Goal: Task Accomplishment & Management: Manage account settings

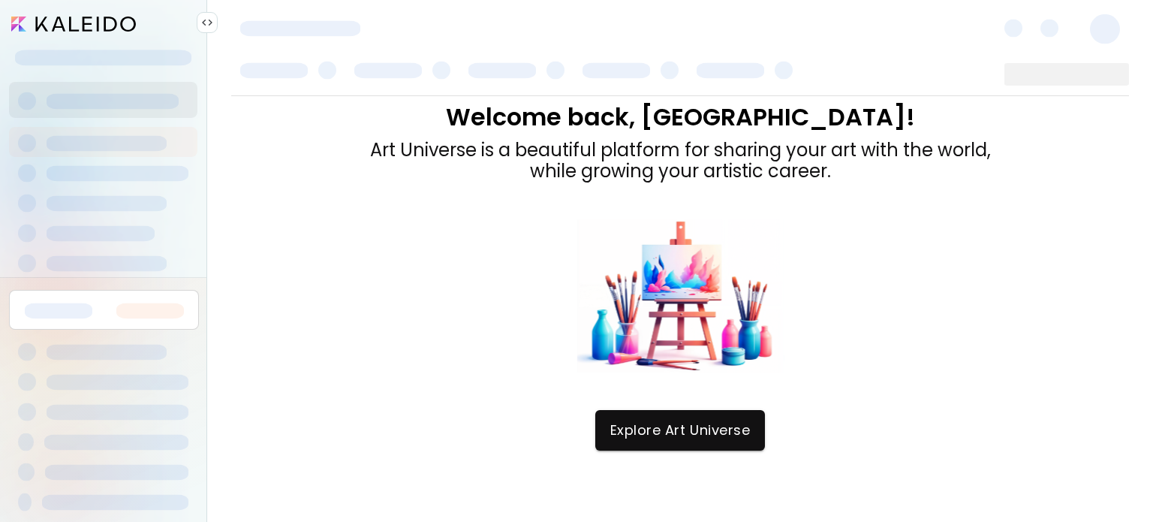
click at [210, 25] on img at bounding box center [207, 23] width 12 height 12
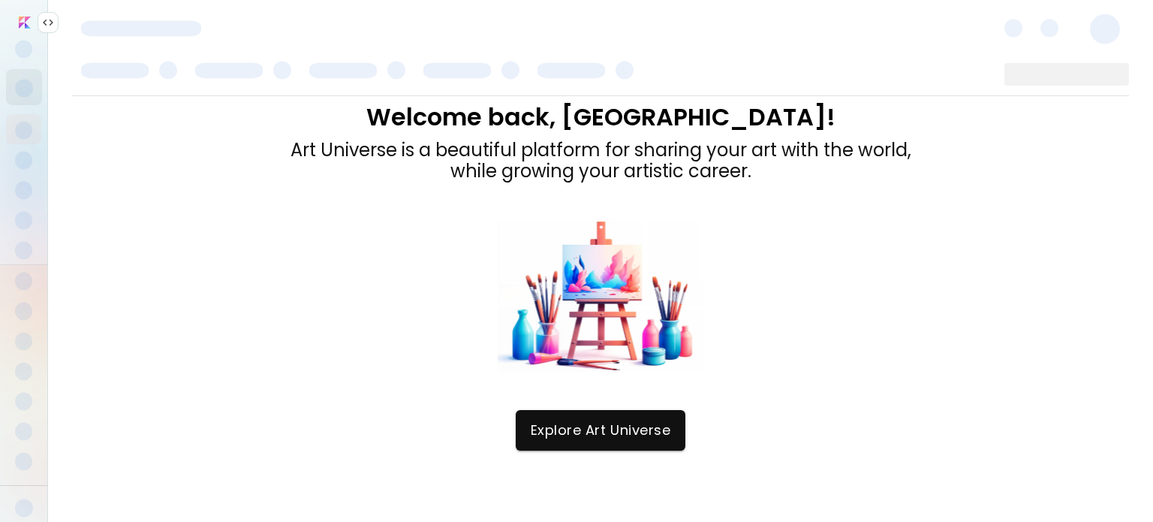
click at [210, 25] on div at bounding box center [600, 27] width 1105 height 54
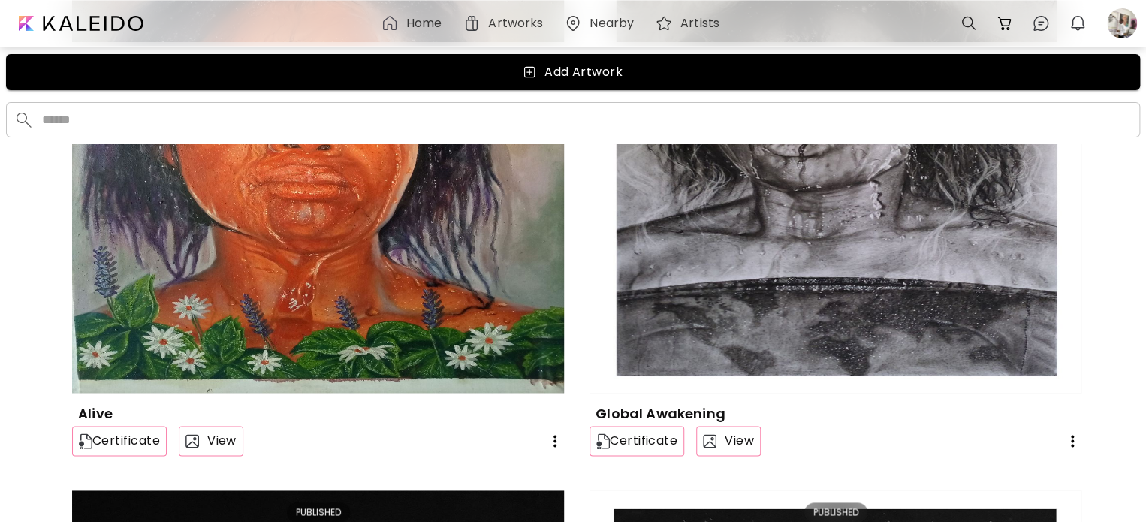
scroll to position [849, 0]
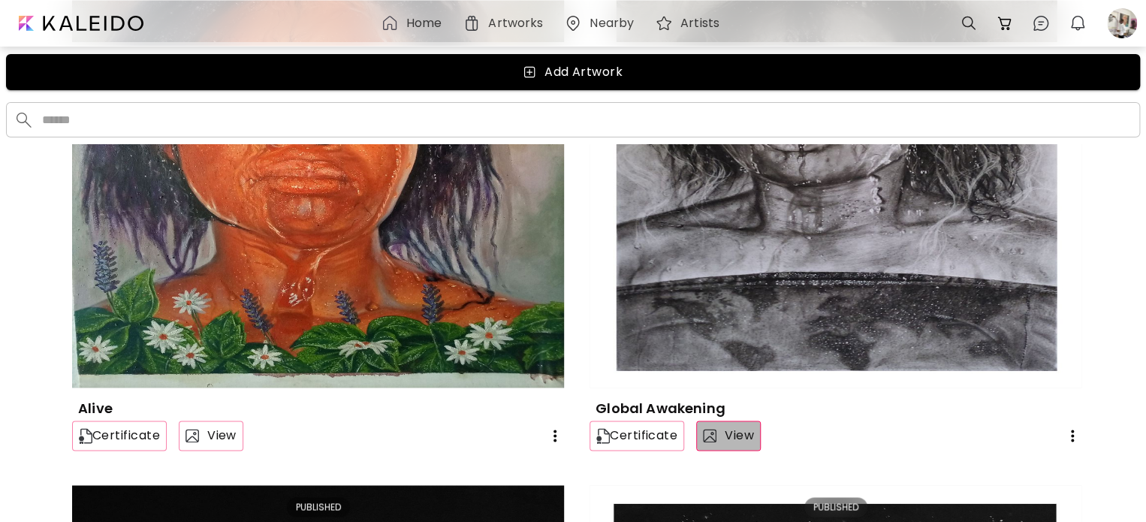
click at [722, 442] on span "View" at bounding box center [728, 436] width 51 height 18
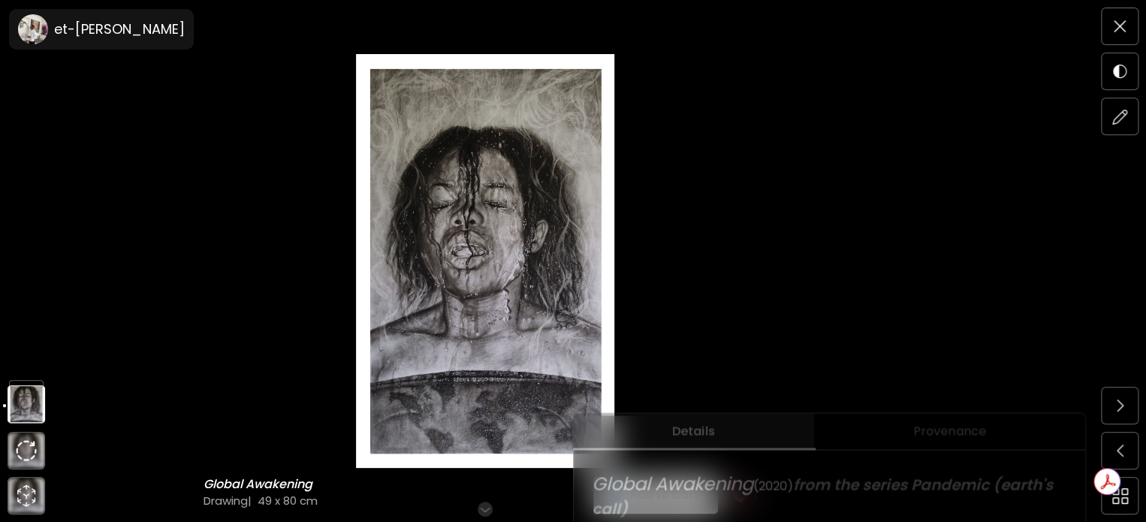
scroll to position [225, 0]
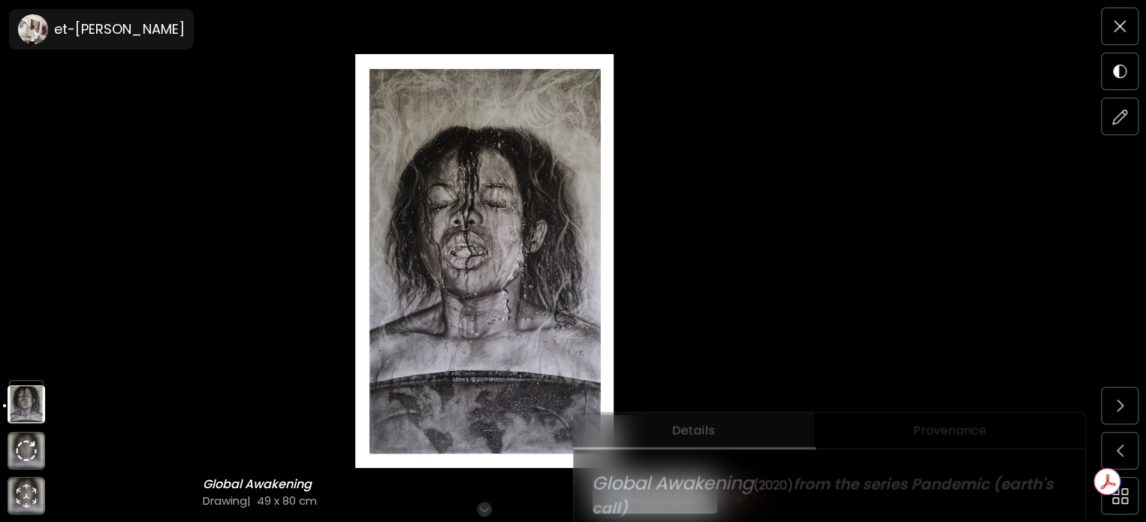
click at [949, 492] on span "from the series Pandemic (earth's call)" at bounding box center [824, 495] width 465 height 45
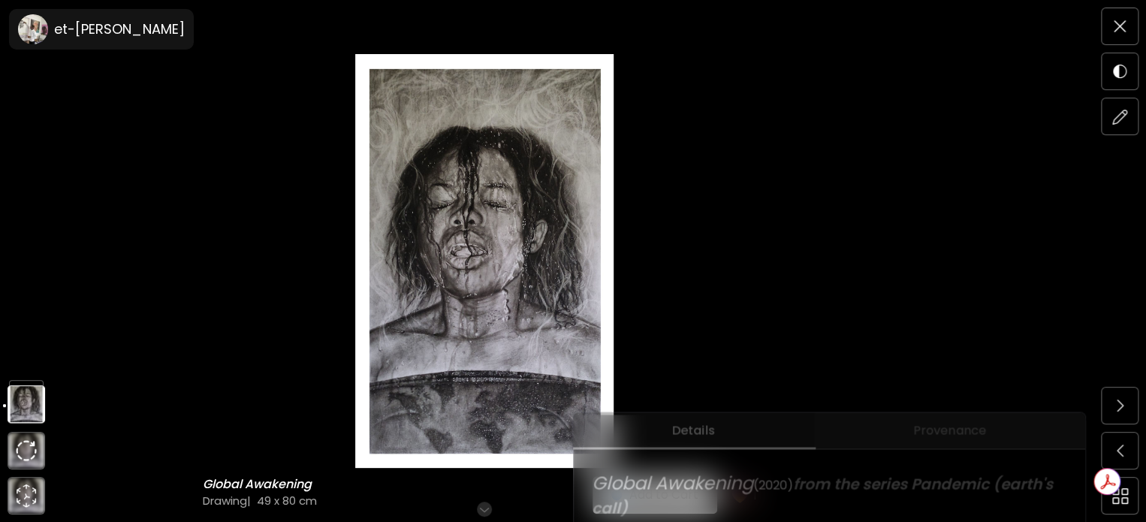
click at [951, 435] on span "Provenance" at bounding box center [949, 430] width 253 height 18
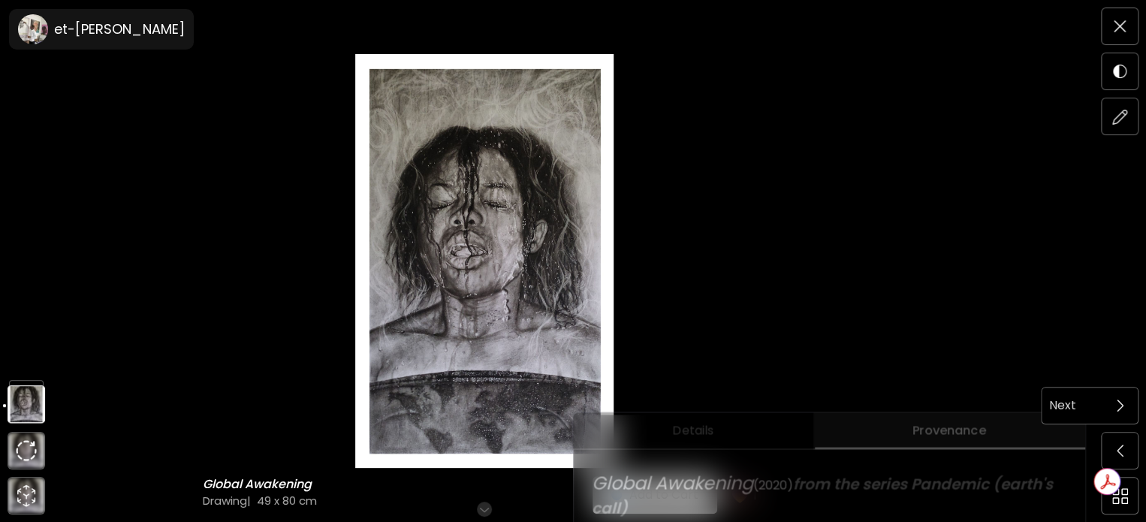
click at [1122, 406] on img at bounding box center [1120, 406] width 7 height 12
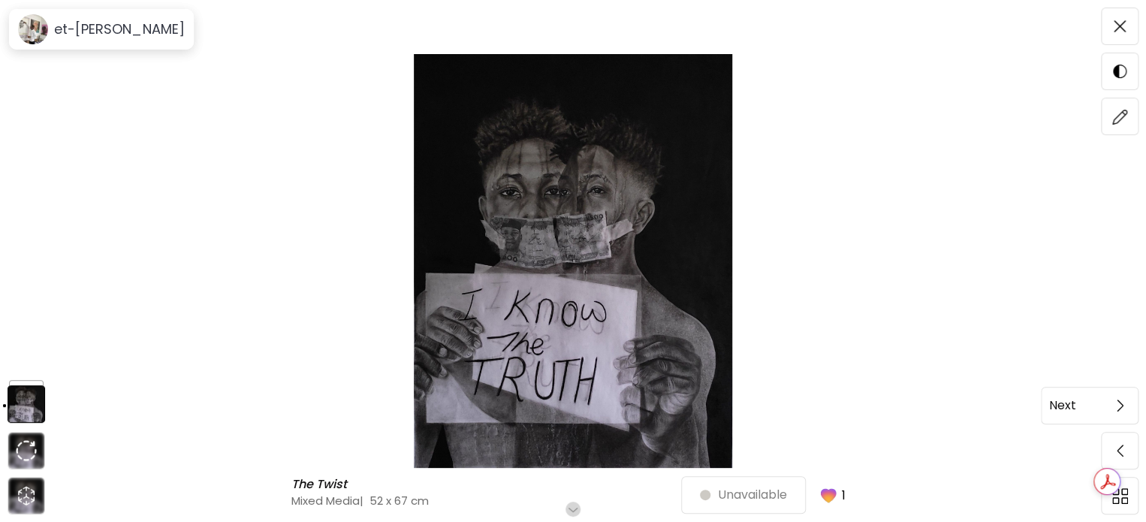
click at [1117, 402] on img at bounding box center [1120, 406] width 7 height 12
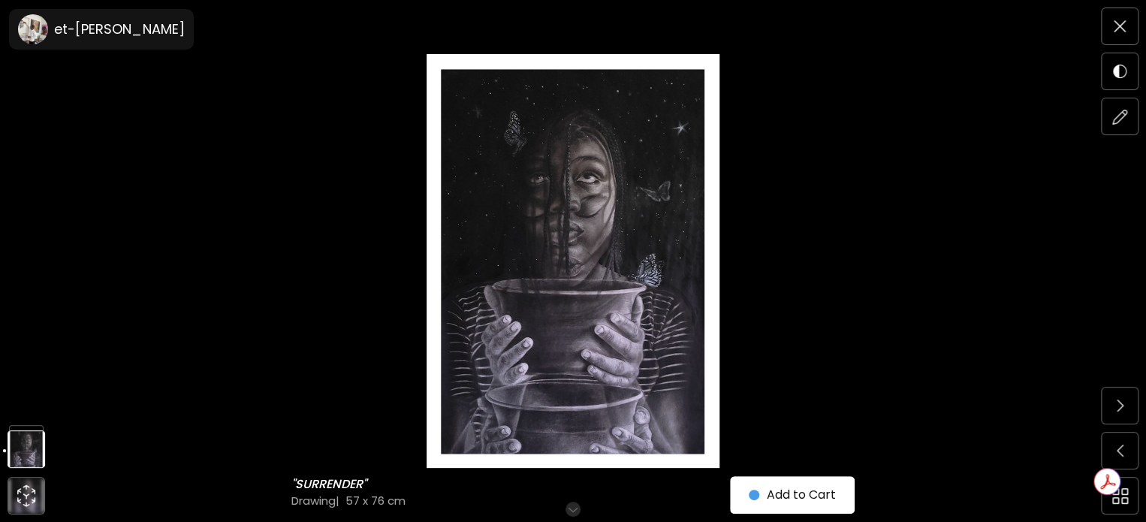
click at [580, 508] on h6 "Scroll for more" at bounding box center [573, 509] width 77 height 12
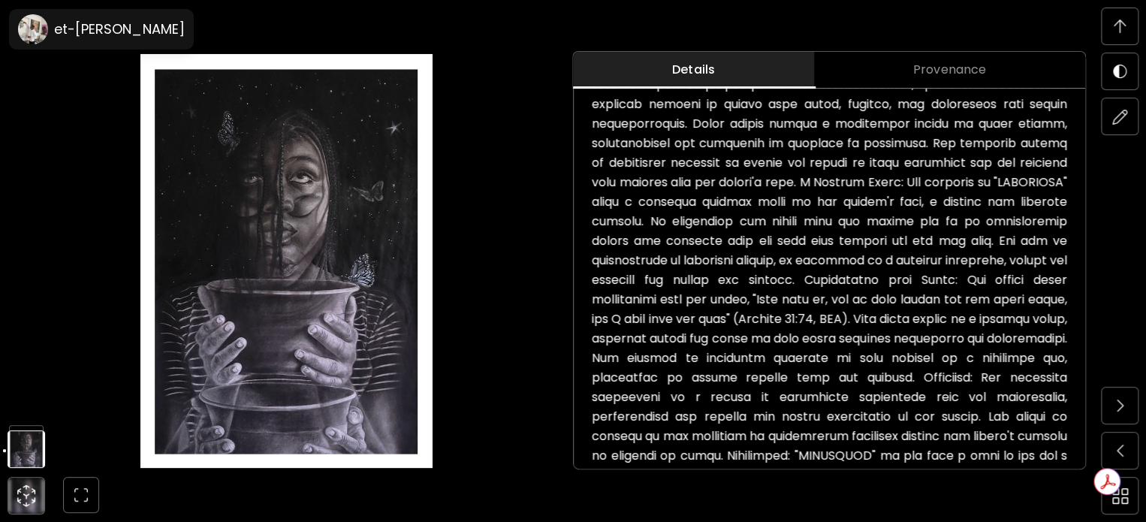
scroll to position [420, 0]
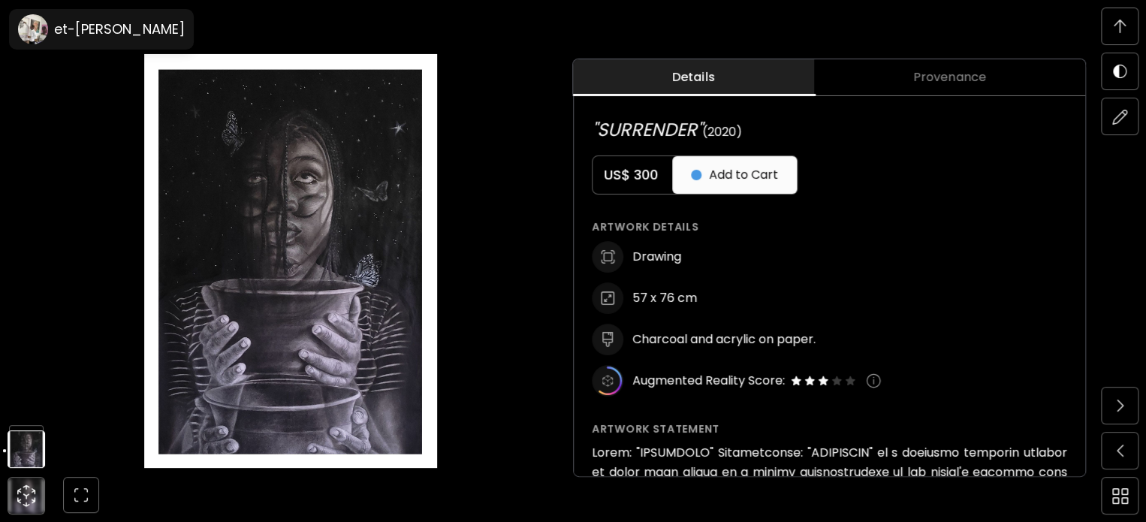
drag, startPoint x: 746, startPoint y: 134, endPoint x: 721, endPoint y: 135, distance: 24.8
click at [721, 135] on span "(2020)" at bounding box center [722, 131] width 40 height 17
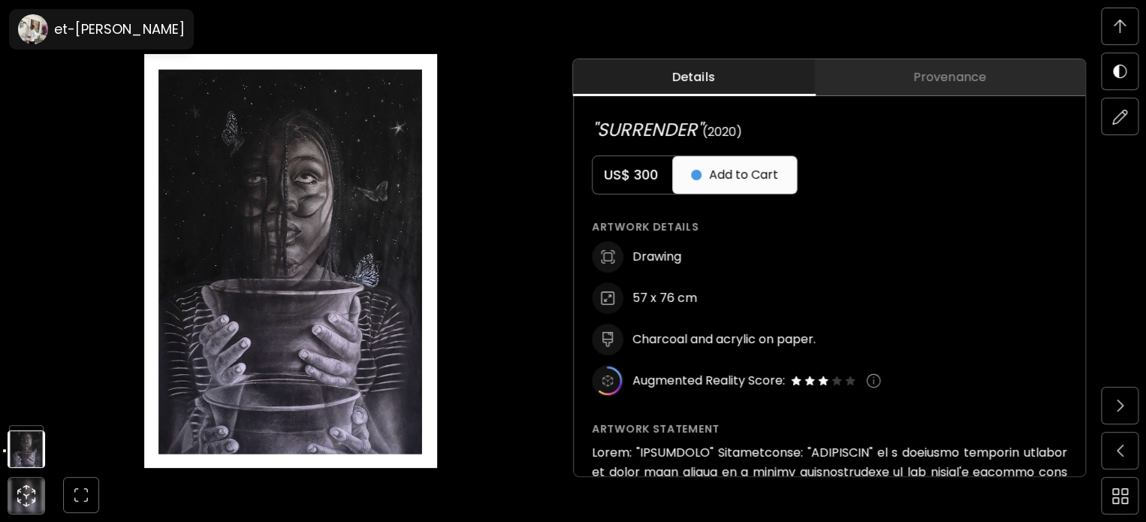
click at [926, 77] on span "Provenance" at bounding box center [949, 77] width 253 height 18
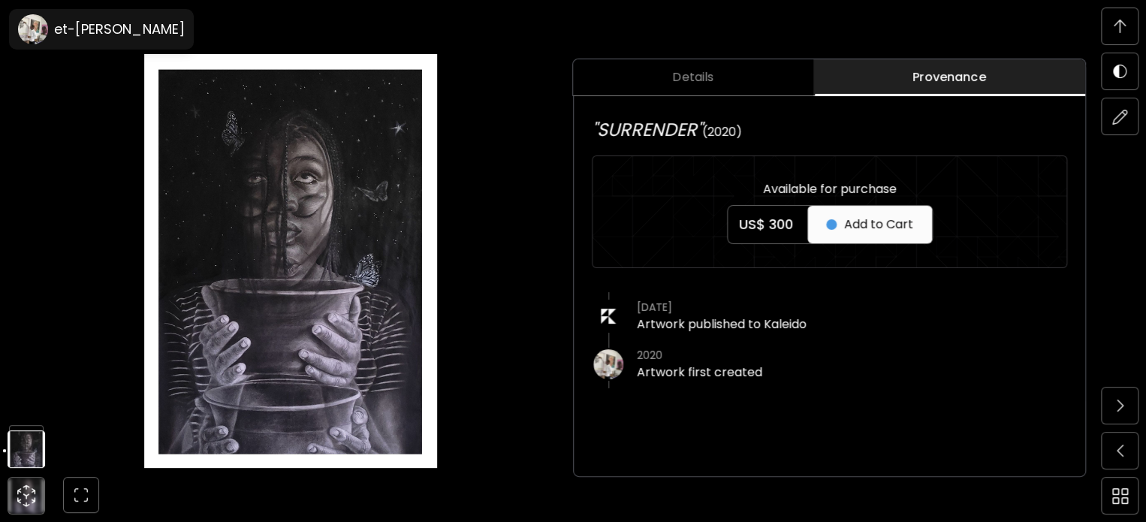
click at [701, 79] on span "Details" at bounding box center [693, 77] width 222 height 18
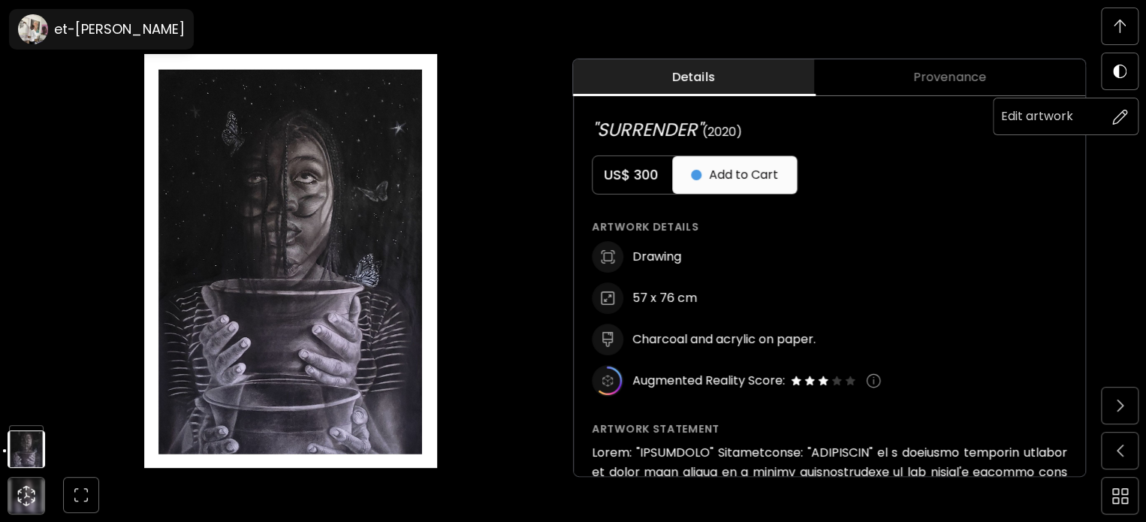
click at [1123, 113] on img at bounding box center [1120, 117] width 16 height 16
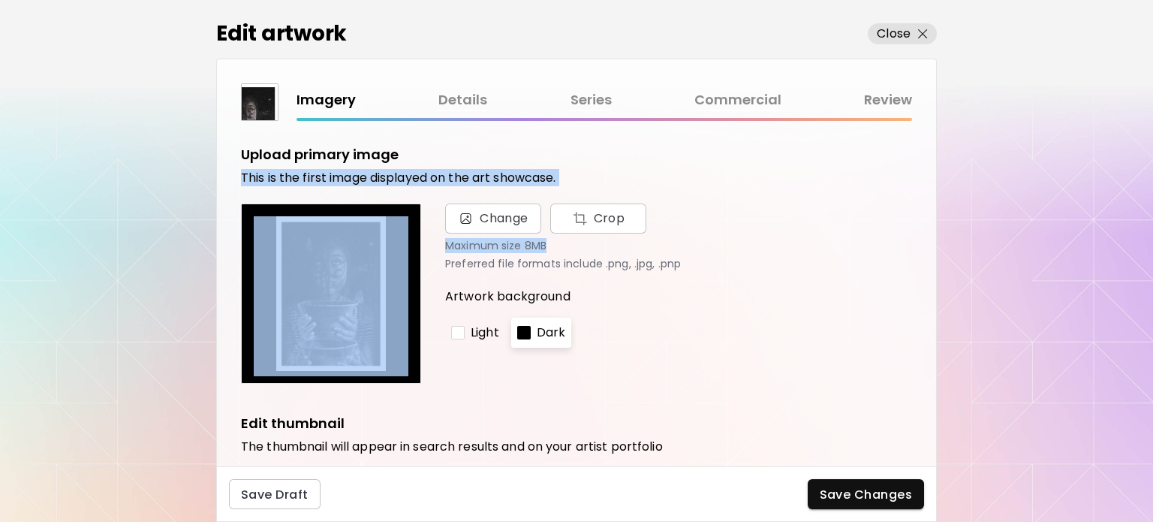
drag, startPoint x: 1123, startPoint y: 113, endPoint x: 844, endPoint y: 255, distance: 313.3
click at [844, 255] on body "Edit artwork Close Imagery Details Series Commercial Review Upload primary imag…" at bounding box center [576, 261] width 1153 height 522
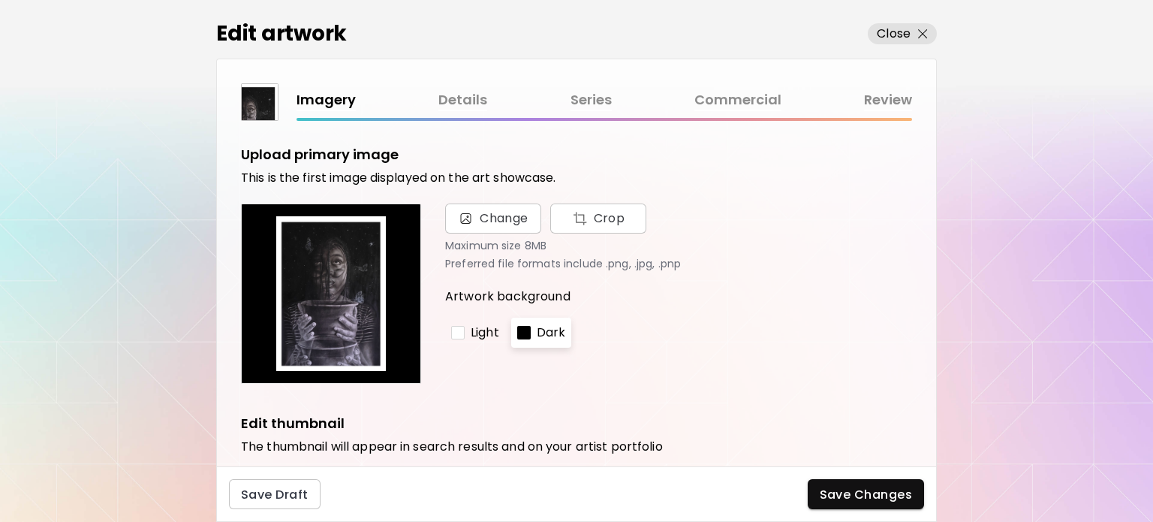
click at [466, 104] on link "Details" at bounding box center [463, 100] width 49 height 22
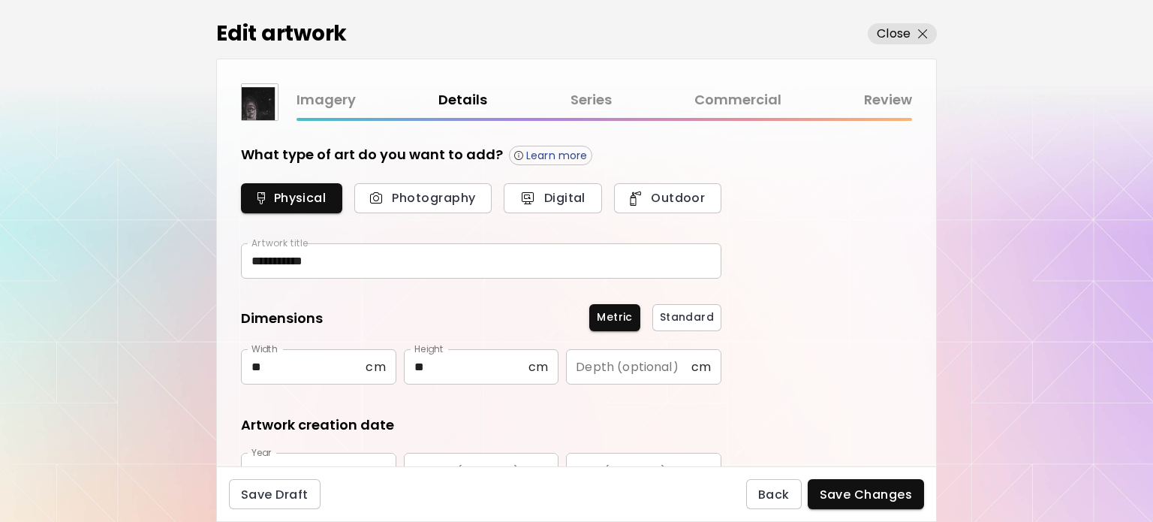
type input "**********"
type input "*******"
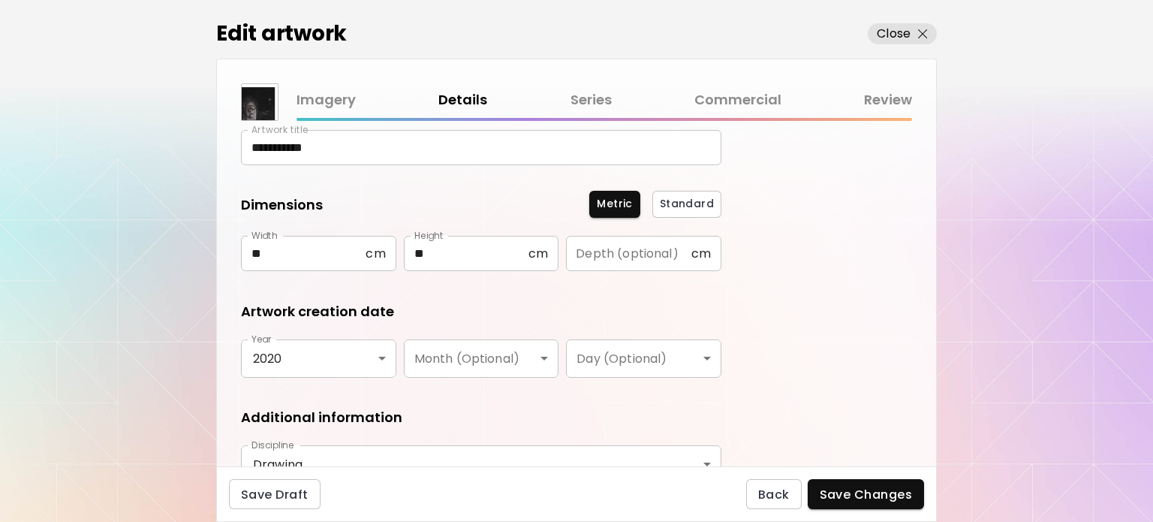
scroll to position [116, 0]
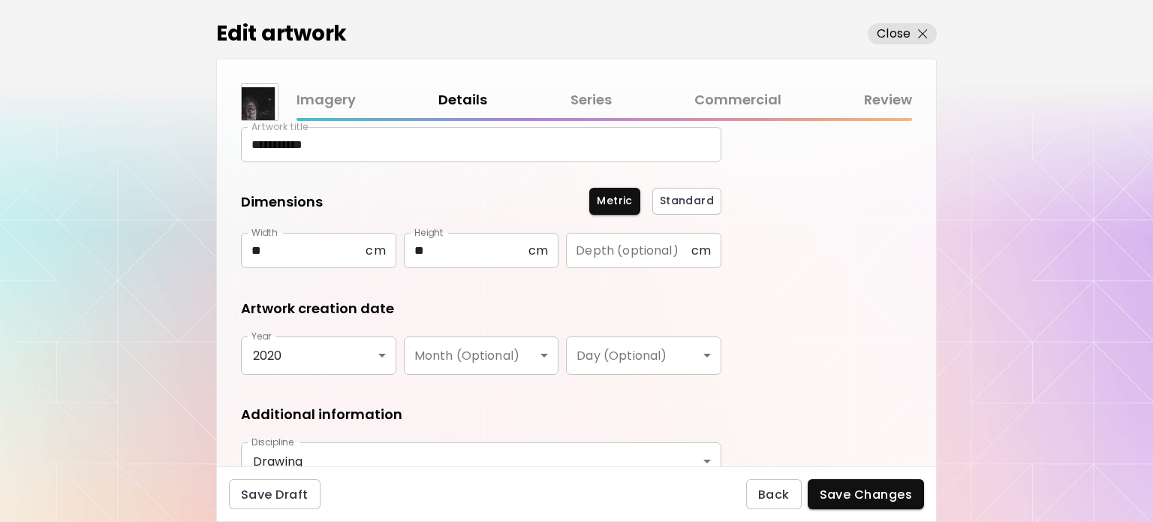
click at [272, 354] on body "**********" at bounding box center [576, 261] width 1153 height 522
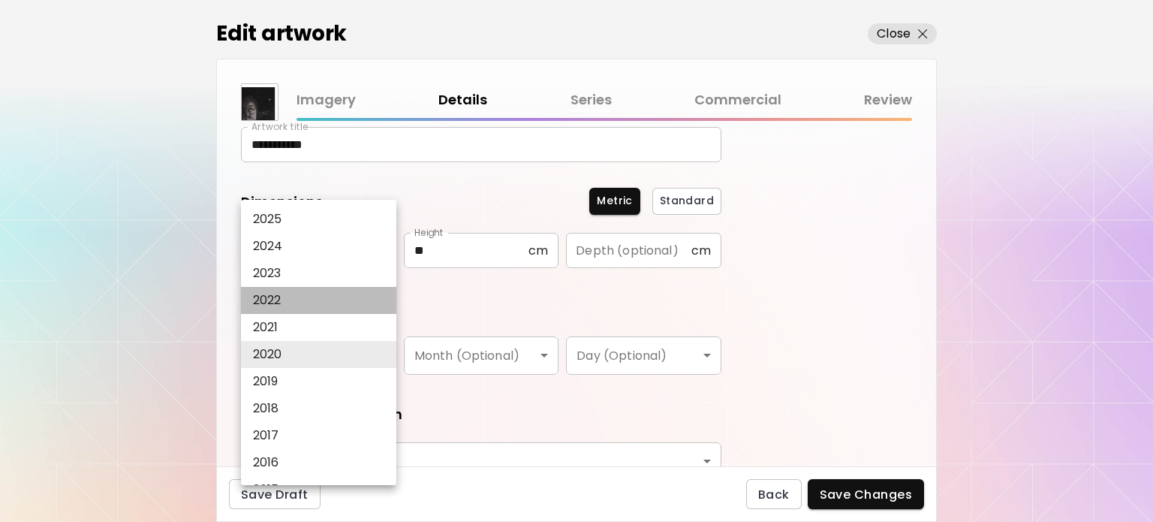
click at [252, 309] on li "2022" at bounding box center [322, 300] width 163 height 27
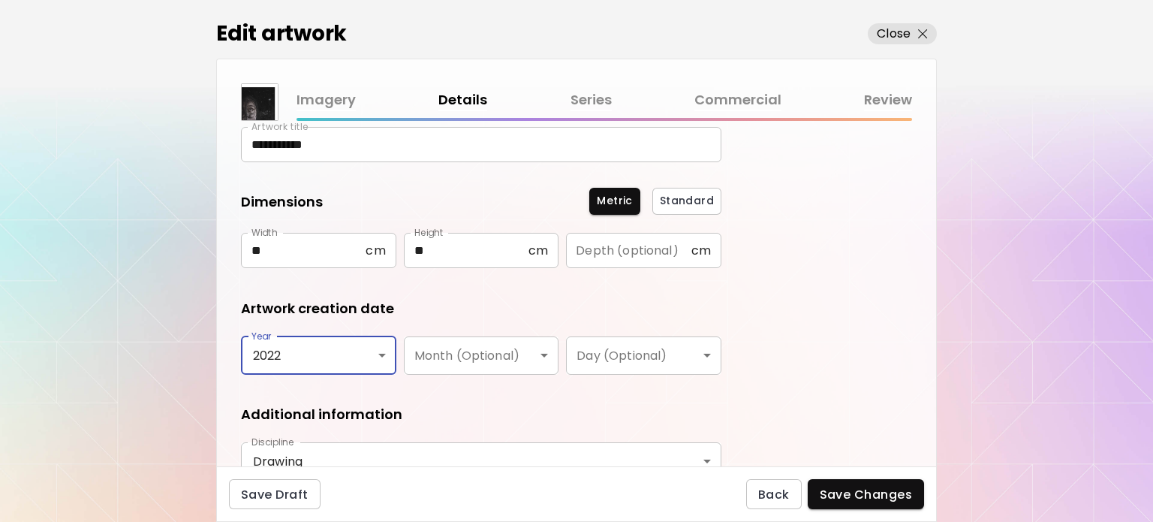
click at [387, 351] on body "**********" at bounding box center [576, 261] width 1153 height 522
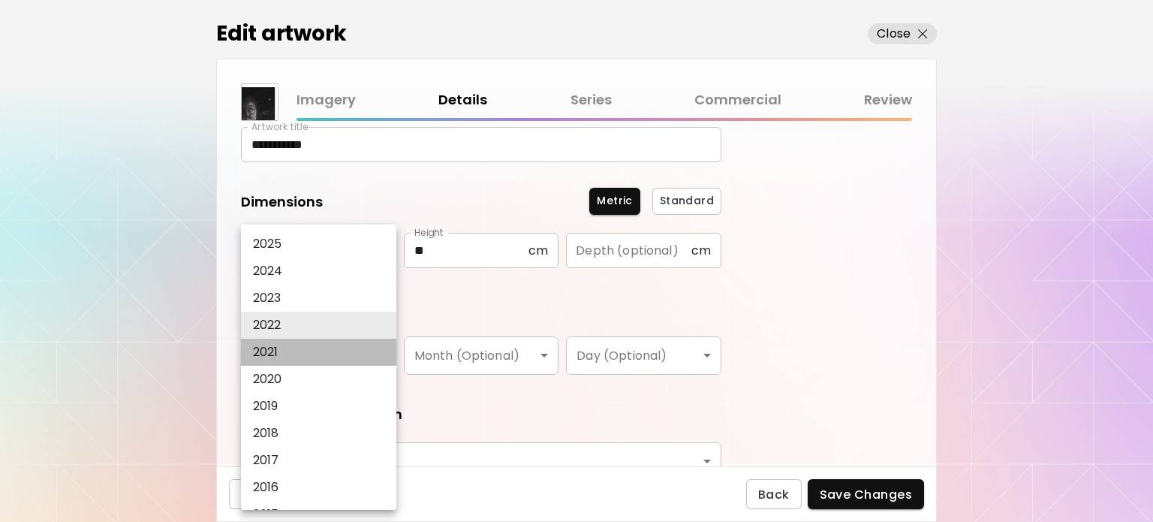
click at [279, 345] on li "2021" at bounding box center [322, 352] width 163 height 27
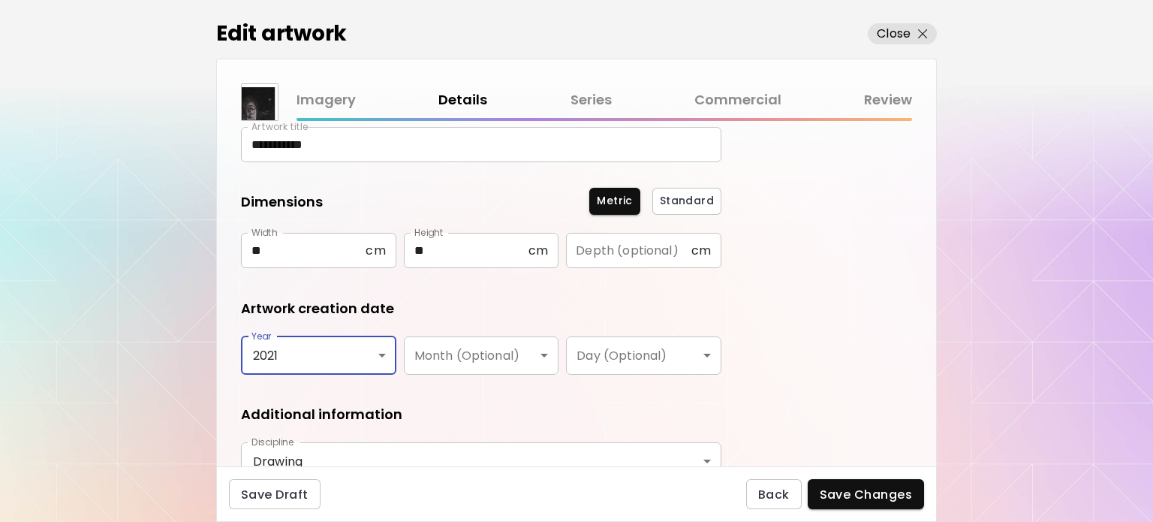
click at [286, 336] on body "**********" at bounding box center [576, 261] width 1153 height 522
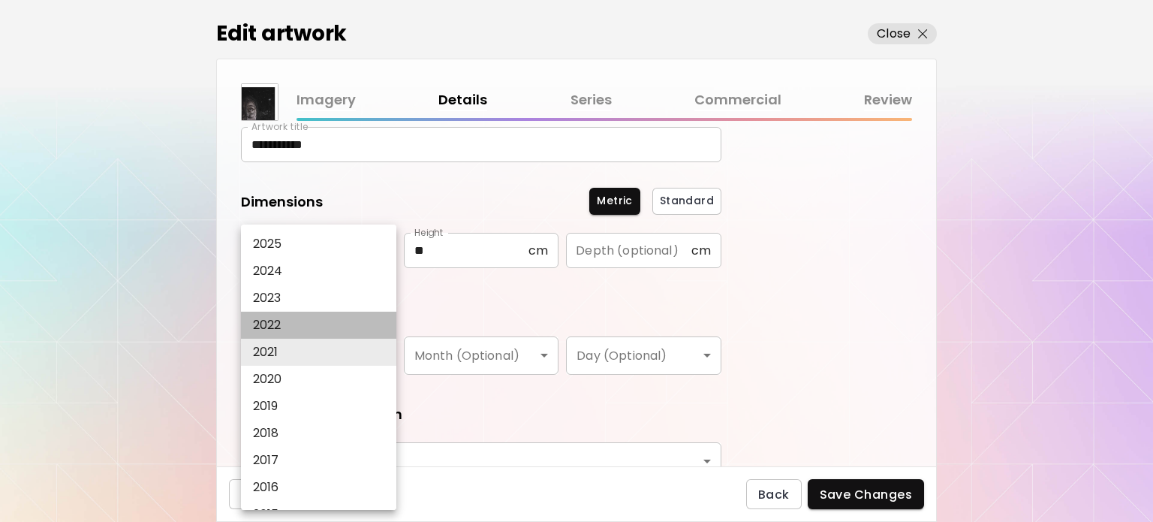
click at [297, 333] on li "2022" at bounding box center [322, 325] width 163 height 27
type input "****"
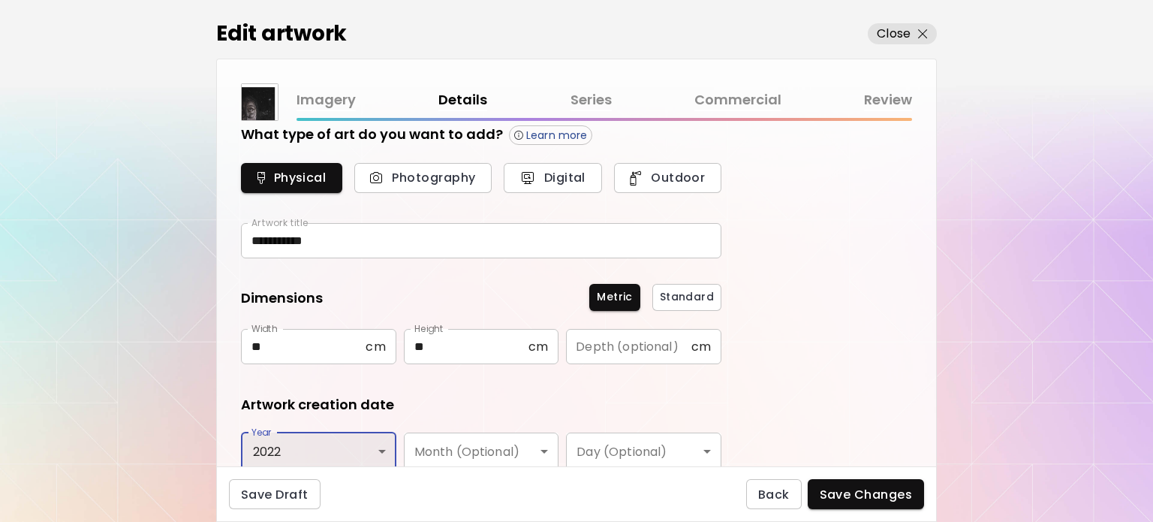
scroll to position [0, 0]
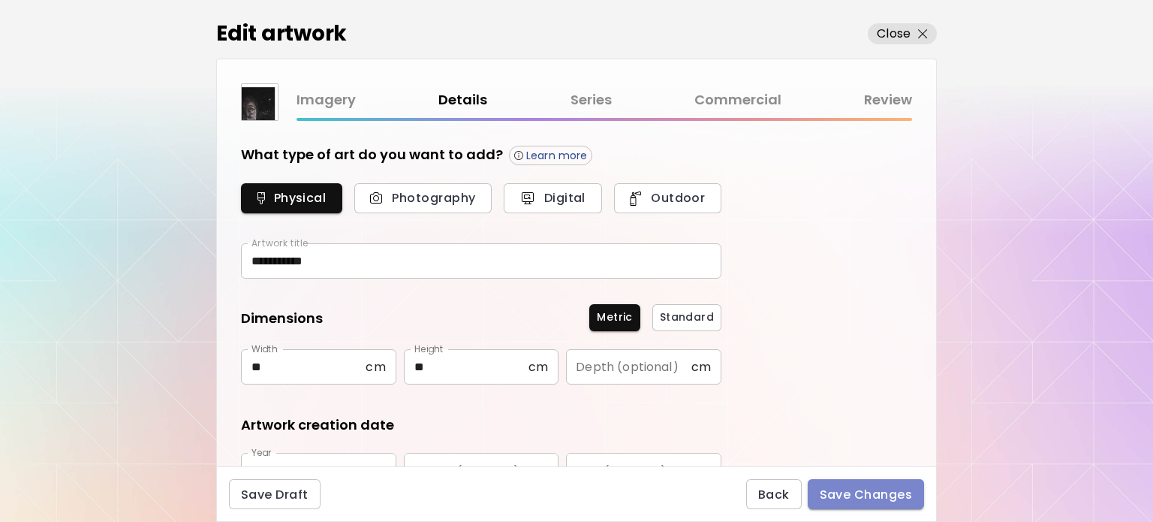
click at [862, 498] on span "Save Changes" at bounding box center [866, 495] width 93 height 16
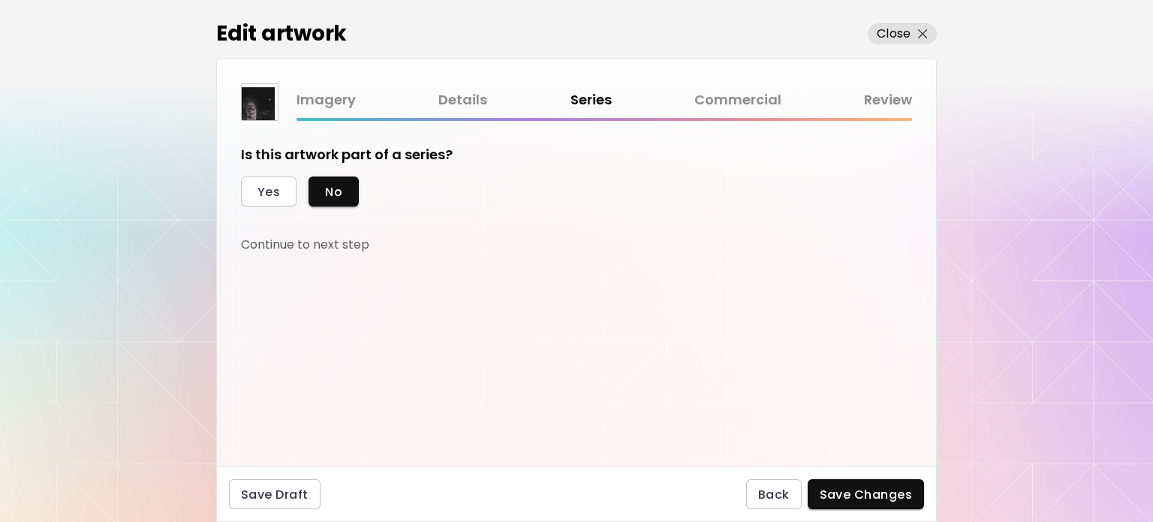
click at [726, 95] on link "Commercial" at bounding box center [738, 100] width 87 height 22
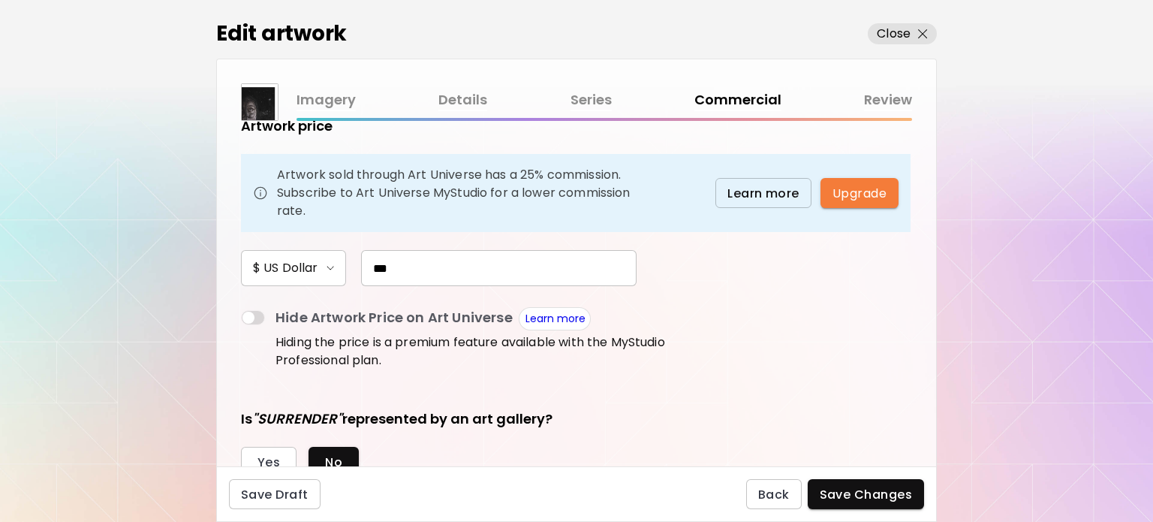
scroll to position [135, 0]
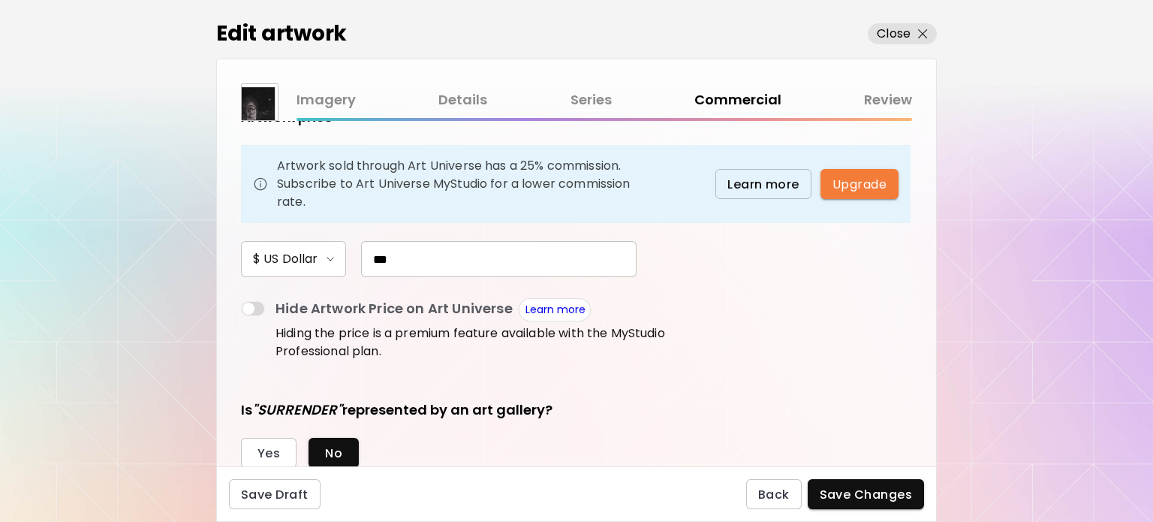
click at [886, 101] on link "Review" at bounding box center [888, 100] width 48 height 22
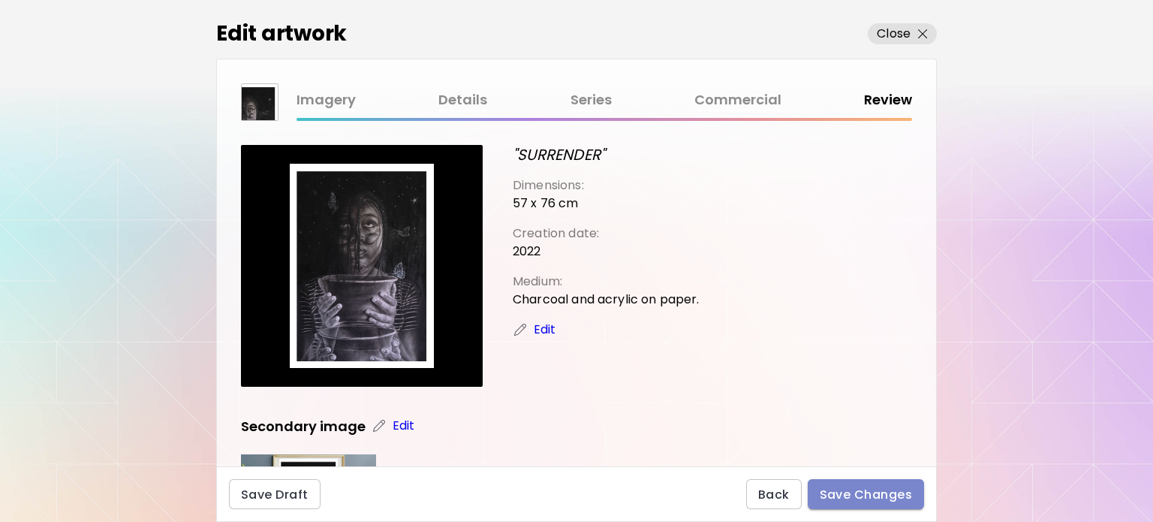
click at [862, 501] on span "Save Changes" at bounding box center [866, 495] width 93 height 16
